Goal: Contribute content: Add original content to the website for others to see

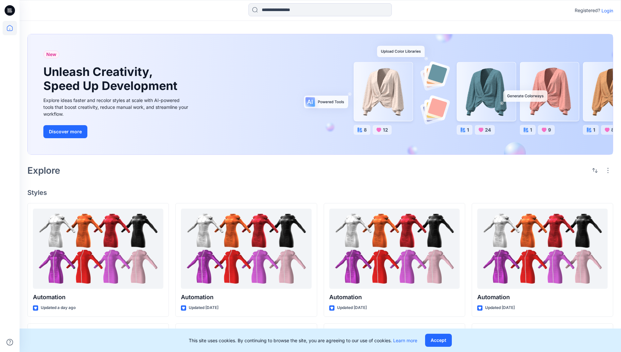
click at [606, 10] on p "Login" at bounding box center [607, 10] width 12 height 7
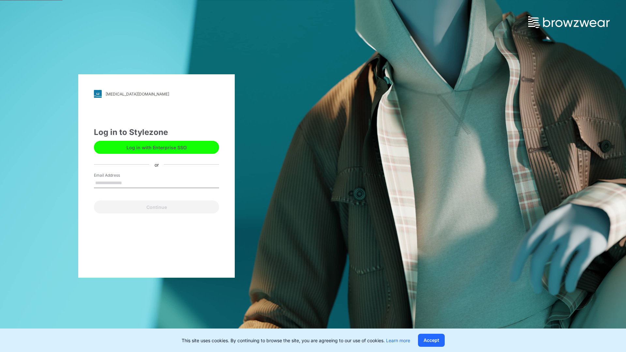
click at [129, 183] on input "Email Address" at bounding box center [156, 183] width 125 height 10
type input "**********"
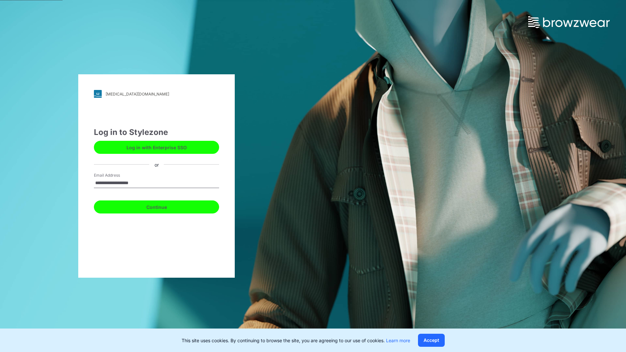
click at [164, 206] on button "Continue" at bounding box center [156, 206] width 125 height 13
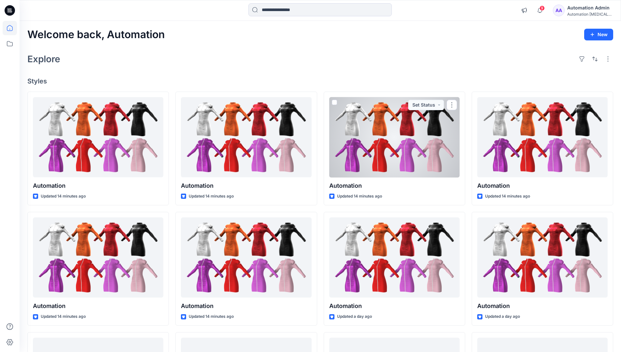
click at [12, 28] on icon at bounding box center [10, 28] width 6 height 6
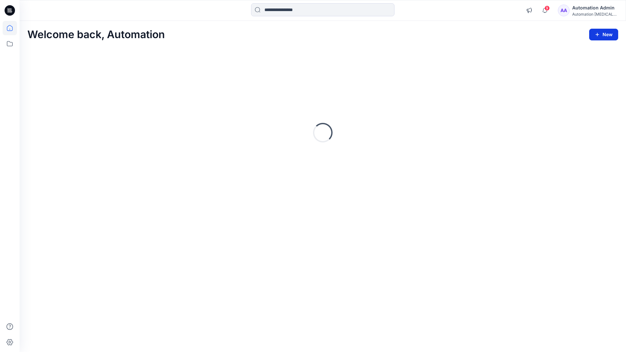
click at [598, 33] on icon "button" at bounding box center [597, 34] width 5 height 5
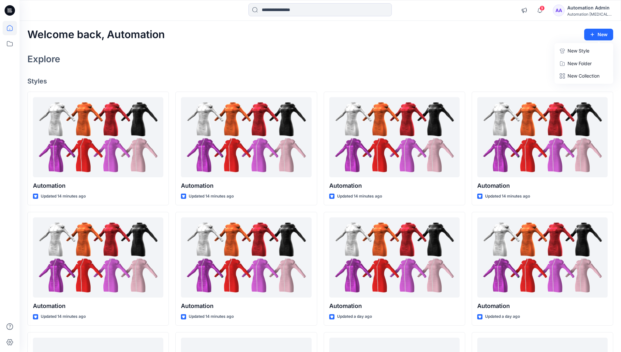
click at [567, 52] on button "New Style" at bounding box center [584, 50] width 56 height 13
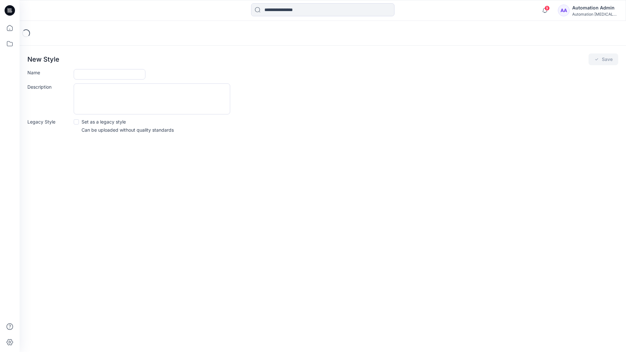
click at [93, 72] on input "Name" at bounding box center [110, 74] width 72 height 10
type input "**********"
click at [603, 60] on button "Save" at bounding box center [603, 59] width 30 height 12
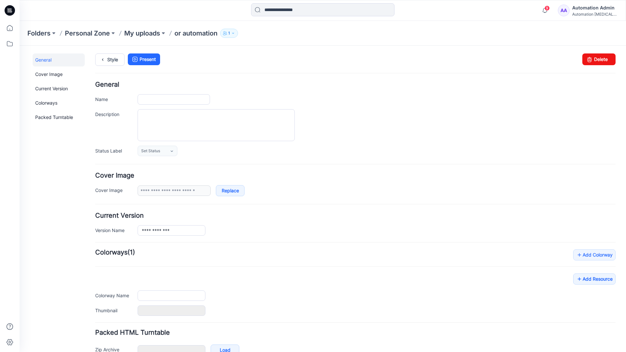
type input "**********"
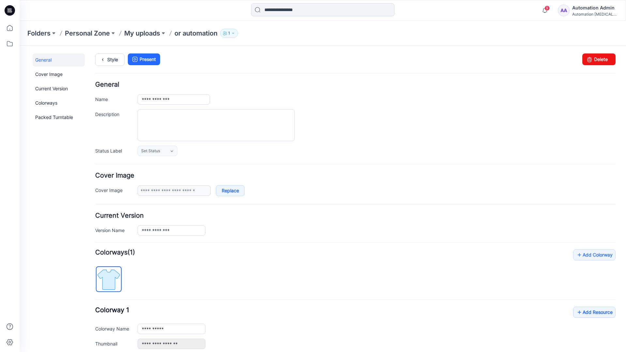
scroll to position [72, 0]
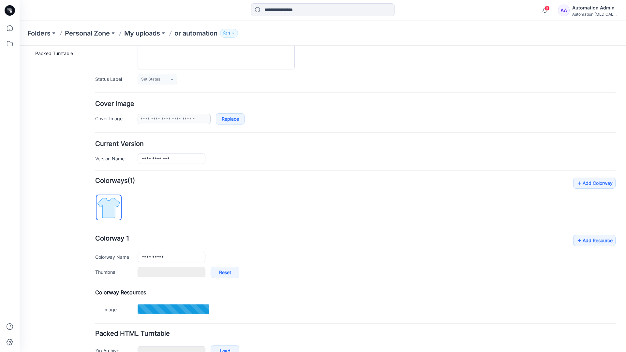
type input "**********"
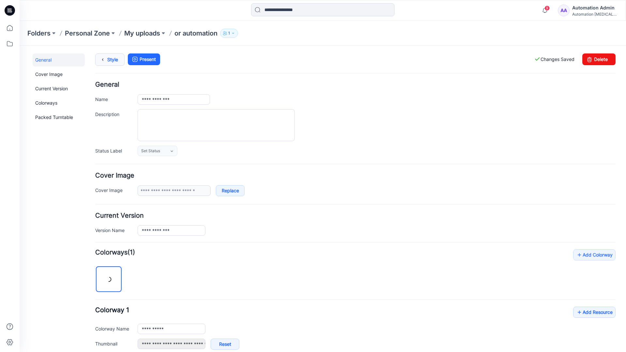
click at [108, 62] on link "Style" at bounding box center [109, 59] width 29 height 12
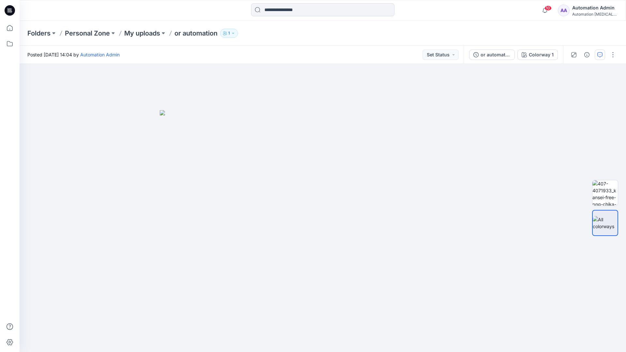
click at [599, 52] on button "button" at bounding box center [600, 55] width 10 height 10
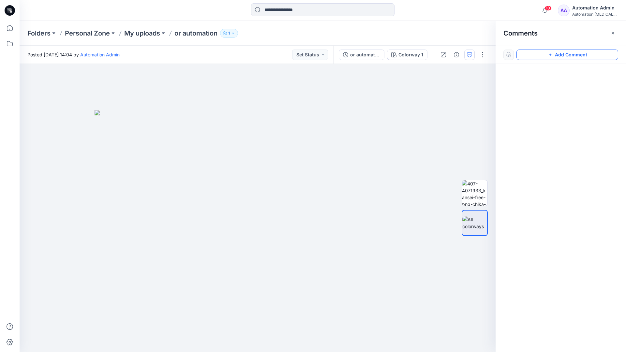
click at [560, 55] on button "Add Comment" at bounding box center [567, 55] width 102 height 10
click at [210, 179] on div "1" at bounding box center [258, 208] width 476 height 288
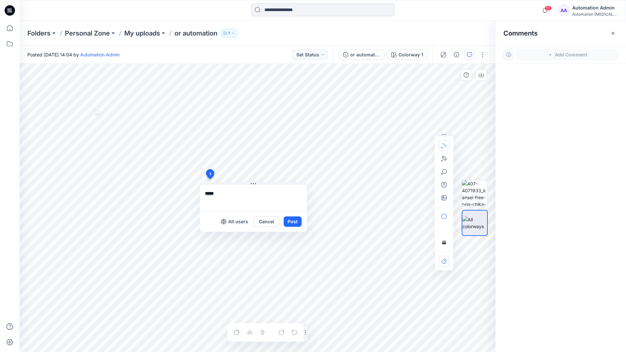
type textarea "****"
click at [446, 144] on icon "button" at bounding box center [443, 145] width 5 height 5
click at [443, 157] on icon "button" at bounding box center [443, 158] width 5 height 5
click at [292, 100] on icon "Layer 1" at bounding box center [258, 208] width 476 height 288
click at [244, 116] on icon "Layer 1" at bounding box center [258, 208] width 476 height 288
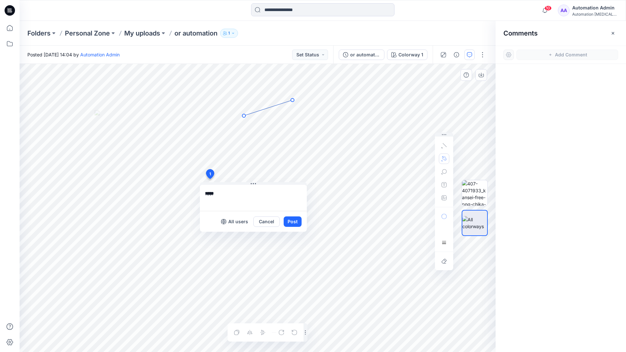
click at [291, 100] on circle at bounding box center [292, 99] width 3 height 3
click at [440, 158] on button "button" at bounding box center [444, 159] width 10 height 10
click at [408, 158] on icon "button" at bounding box center [408, 158] width 5 height 5
click at [443, 172] on icon "button" at bounding box center [443, 171] width 5 height 5
click at [447, 170] on button "button" at bounding box center [444, 172] width 10 height 10
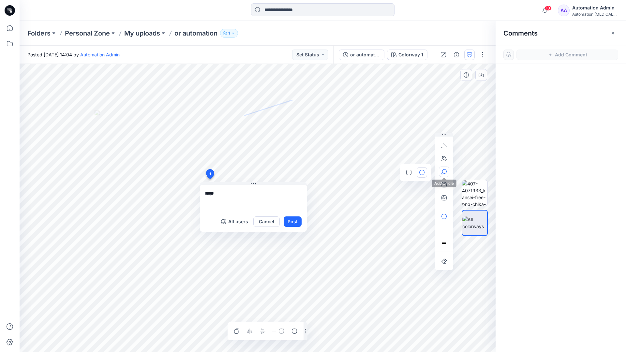
click at [447, 170] on button "button" at bounding box center [444, 172] width 10 height 10
click at [444, 172] on icon "button" at bounding box center [443, 171] width 5 height 5
click at [410, 173] on icon "button" at bounding box center [408, 172] width 5 height 5
click at [443, 186] on icon "button" at bounding box center [443, 184] width 5 height 5
click at [441, 185] on button "button" at bounding box center [444, 185] width 10 height 10
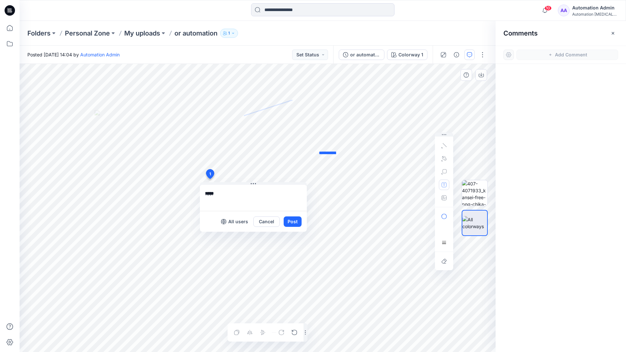
type textarea "**********"
type input"] "**********"
click at [292, 222] on button "Post" at bounding box center [293, 221] width 18 height 10
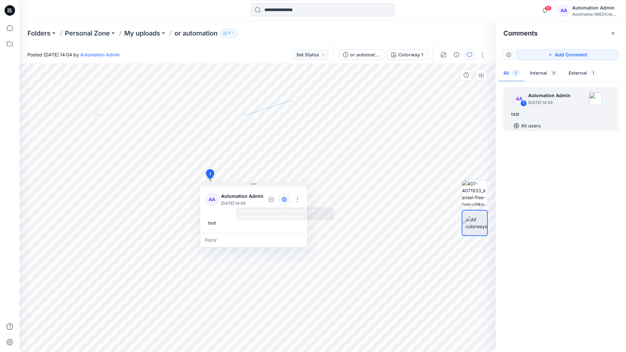
click at [284, 199] on icon "button" at bounding box center [284, 199] width 2 height 5
click at [285, 201] on icon "button" at bounding box center [284, 199] width 5 height 5
click at [242, 239] on div "Reply" at bounding box center [253, 240] width 107 height 14
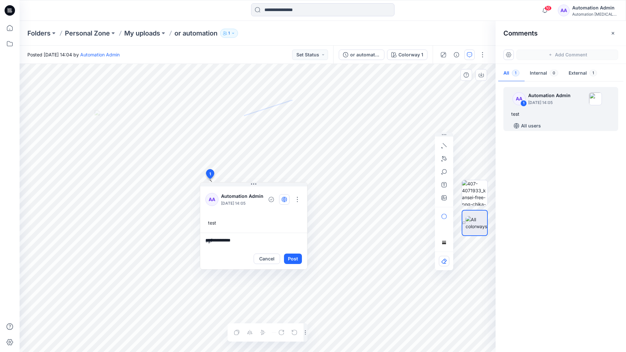
type textarea "**********"
click at [290, 255] on button "Post" at bounding box center [293, 259] width 18 height 10
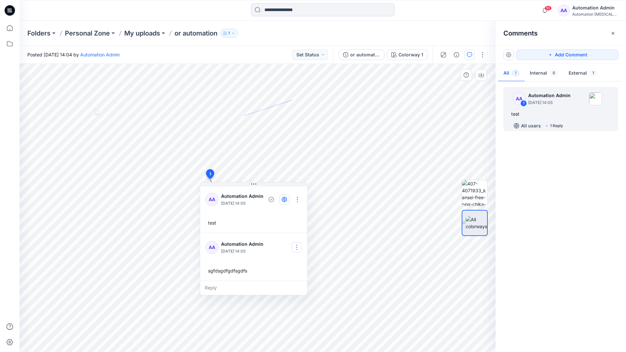
click at [299, 244] on button "button" at bounding box center [296, 247] width 10 height 10
click at [291, 282] on p "Delete comment" at bounding box center [301, 280] width 34 height 7
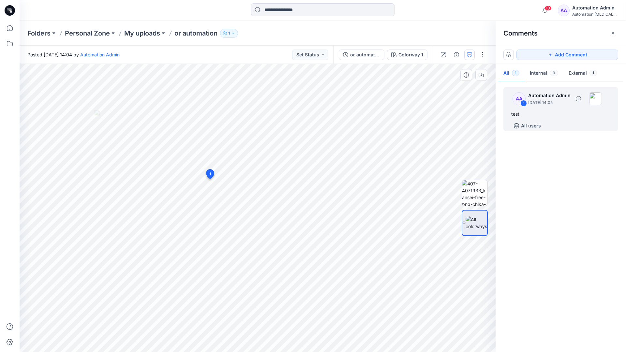
click at [536, 112] on div "test" at bounding box center [560, 114] width 99 height 8
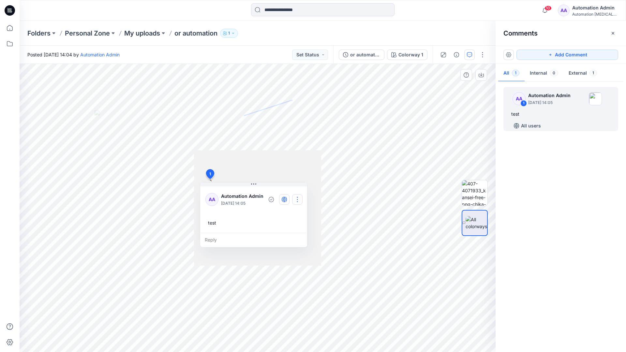
click at [300, 197] on button "button" at bounding box center [297, 199] width 10 height 10
click at [293, 231] on p "Delete thread" at bounding box center [299, 232] width 29 height 7
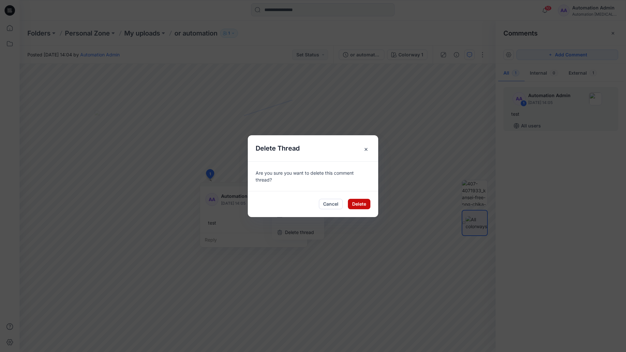
click at [361, 205] on button "Delete" at bounding box center [359, 204] width 22 height 10
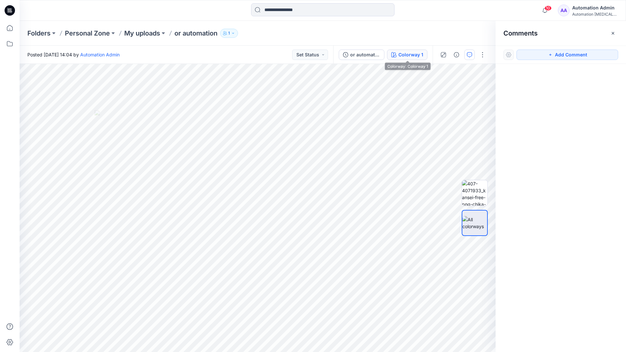
click at [400, 55] on div "Colorway 1" at bounding box center [410, 54] width 25 height 7
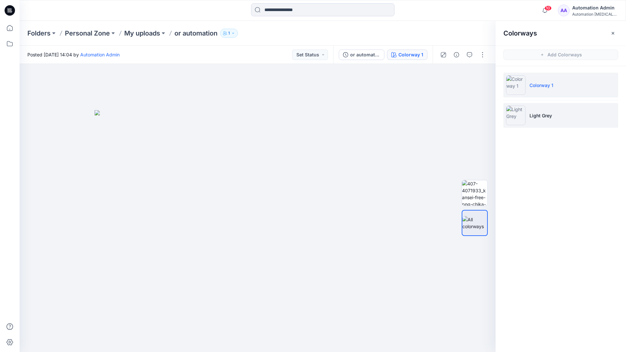
click at [538, 116] on p "Light Grey" at bounding box center [540, 115] width 22 height 7
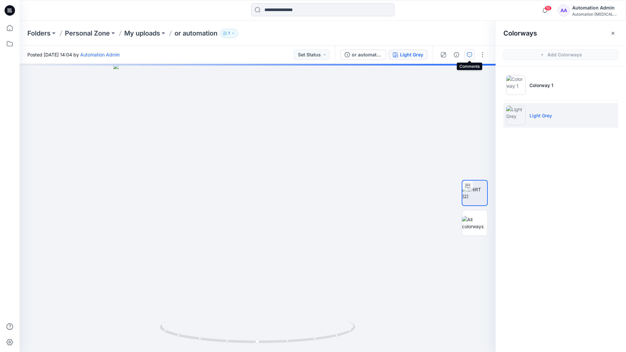
click at [468, 57] on icon "button" at bounding box center [469, 54] width 5 height 5
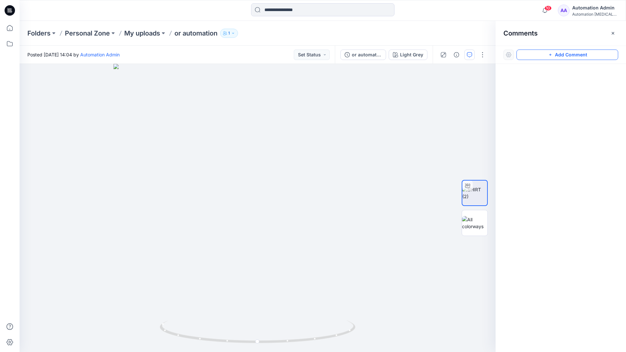
click at [543, 56] on button "Add Comment" at bounding box center [567, 55] width 102 height 10
click at [531, 53] on button "Click on the style to leave a comment" at bounding box center [567, 55] width 102 height 10
click at [250, 149] on div "2" at bounding box center [258, 208] width 476 height 288
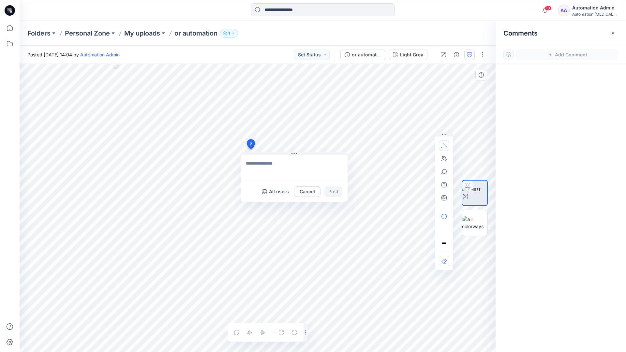
click at [445, 148] on button "button" at bounding box center [444, 145] width 10 height 10
click at [443, 144] on icon "button" at bounding box center [445, 145] width 4 height 4
click at [404, 144] on button "button" at bounding box center [409, 144] width 10 height 10
click at [445, 157] on icon "button" at bounding box center [444, 158] width 5 height 5
click at [179, 144] on icon "Layer 1" at bounding box center [258, 208] width 476 height 288
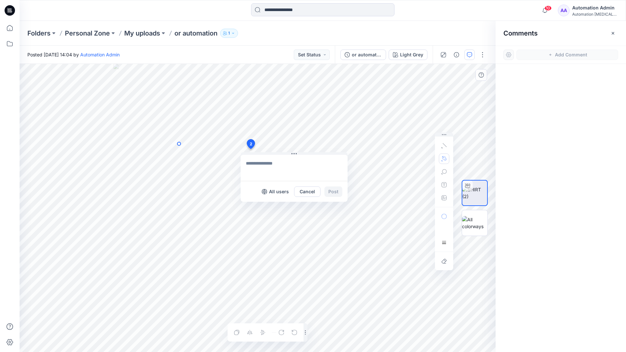
click at [179, 144] on circle at bounding box center [178, 143] width 3 height 3
click at [155, 155] on icon "Layer 1" at bounding box center [258, 208] width 476 height 288
click at [155, 155] on circle at bounding box center [155, 155] width 3 height 3
click at [444, 175] on button "button" at bounding box center [444, 172] width 10 height 10
click at [446, 173] on icon "button" at bounding box center [443, 171] width 5 height 5
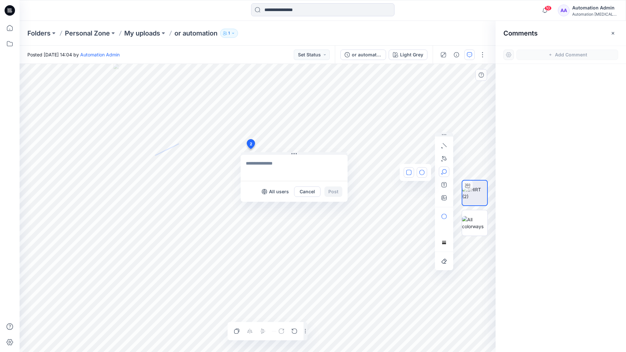
click at [411, 170] on button "button" at bounding box center [409, 172] width 10 height 10
click at [446, 213] on button "button" at bounding box center [444, 216] width 10 height 10
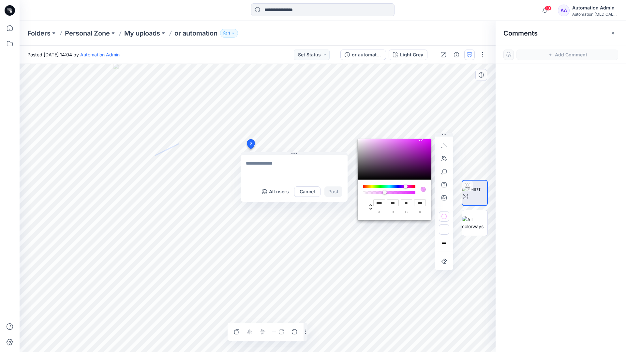
click at [442, 229] on icon "button" at bounding box center [443, 231] width 5 height 4
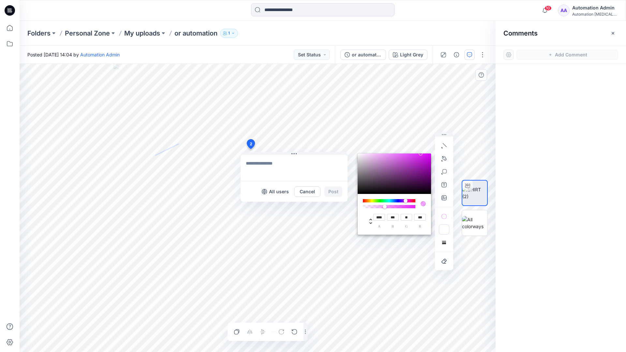
type input "**"
type input "***"
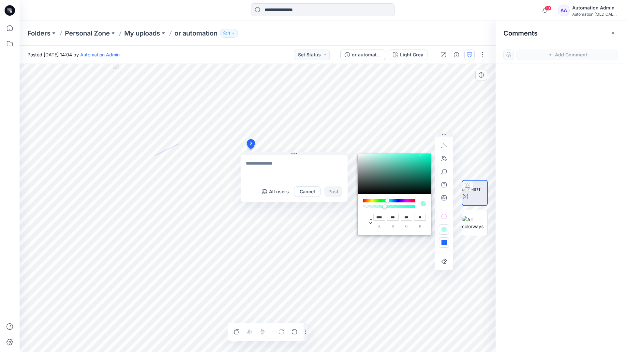
click at [441, 240] on button "button" at bounding box center [444, 242] width 10 height 10
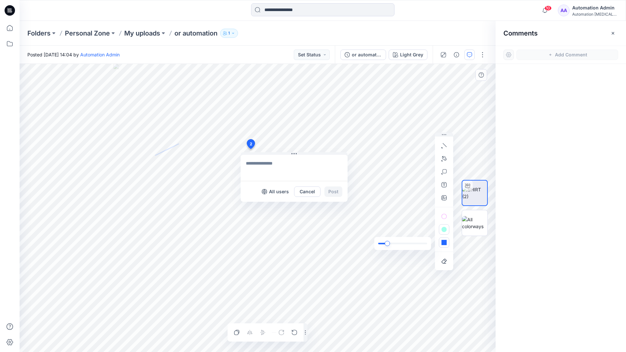
click at [389, 243] on div "slider" at bounding box center [387, 243] width 5 height 5
click at [445, 245] on icon "button" at bounding box center [443, 242] width 5 height 5
click at [433, 229] on icon "button" at bounding box center [434, 229] width 5 height 5
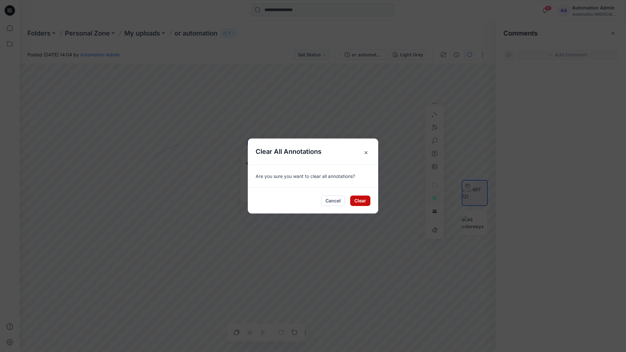
click at [362, 197] on button "Clear" at bounding box center [360, 201] width 20 height 10
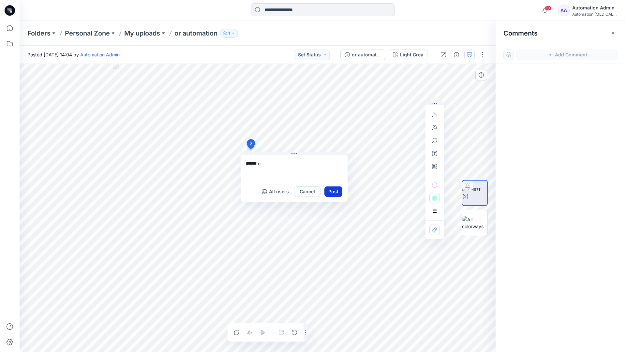
type textarea "******"
click at [331, 191] on button "Post" at bounding box center [333, 191] width 18 height 10
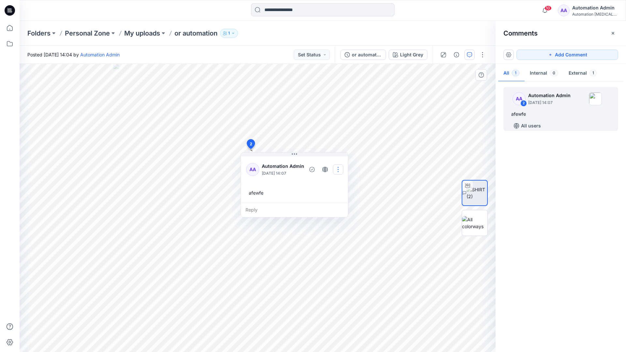
click at [336, 169] on button "button" at bounding box center [338, 169] width 10 height 10
click at [334, 200] on p "Delete thread" at bounding box center [340, 202] width 29 height 7
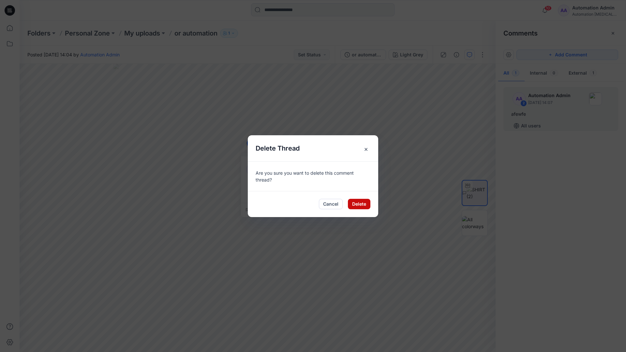
click at [354, 202] on button "Delete" at bounding box center [359, 204] width 22 height 10
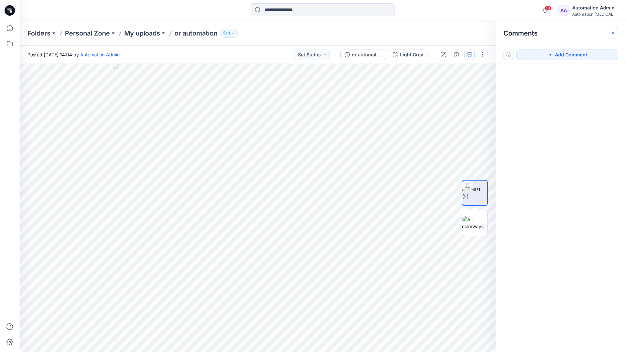
click at [612, 33] on icon "button" at bounding box center [613, 33] width 3 height 3
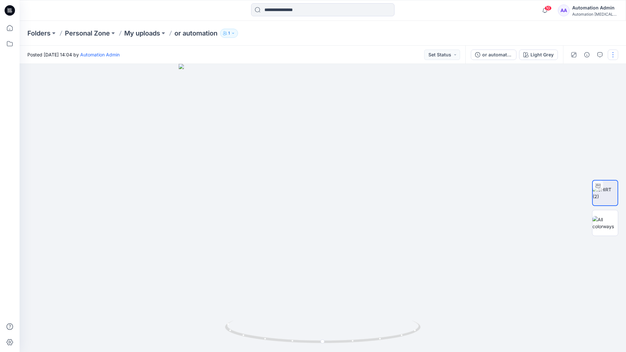
click at [612, 57] on button "button" at bounding box center [613, 55] width 10 height 10
click at [572, 89] on p "Edit" at bounding box center [571, 88] width 8 height 7
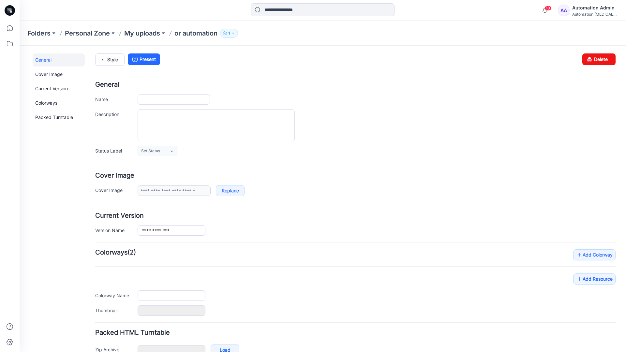
type input "**********"
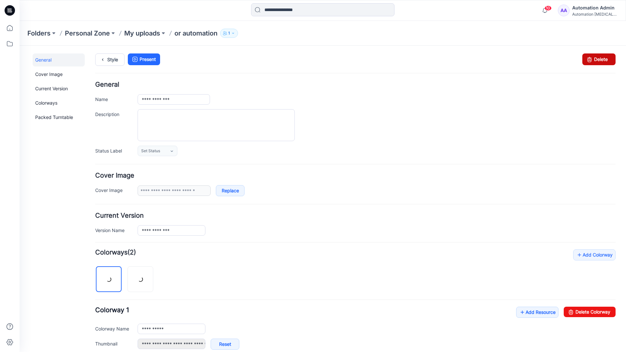
click at [585, 60] on icon at bounding box center [589, 59] width 9 height 12
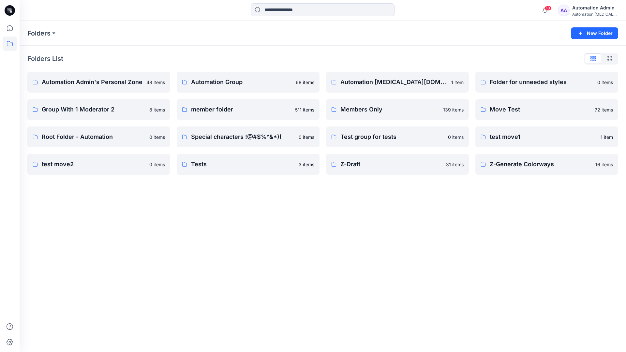
click at [522, 18] on div "10 Notifications Your style or automation is ready 1 new Colorways 3 minutes ag…" at bounding box center [323, 10] width 606 height 21
click at [585, 12] on div "Automation testim..." at bounding box center [595, 14] width 46 height 5
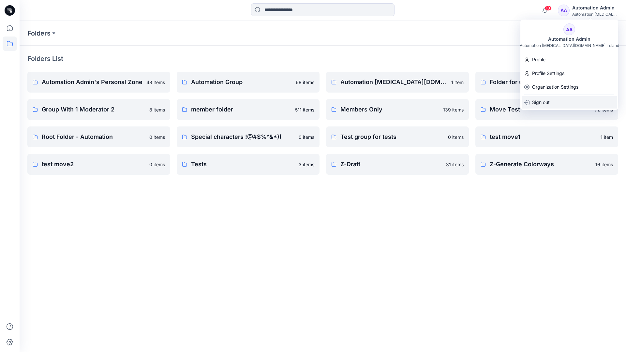
click at [547, 103] on p "Sign out" at bounding box center [541, 102] width 18 height 12
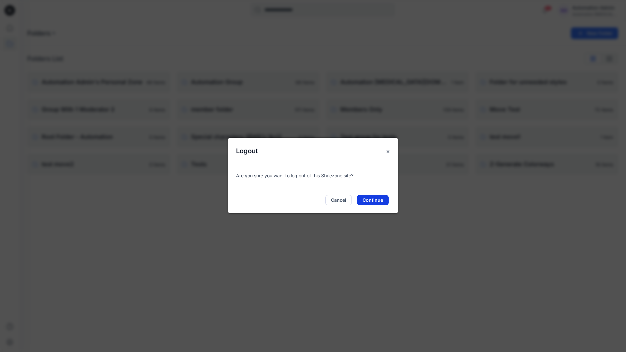
click at [375, 198] on button "Continue" at bounding box center [373, 200] width 32 height 10
